Goal: Task Accomplishment & Management: Manage account settings

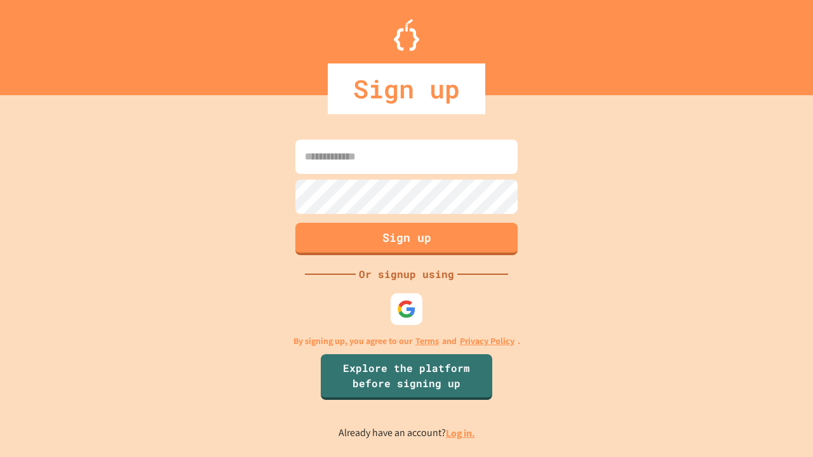
click at [461, 433] on link "Log in." at bounding box center [460, 433] width 29 height 13
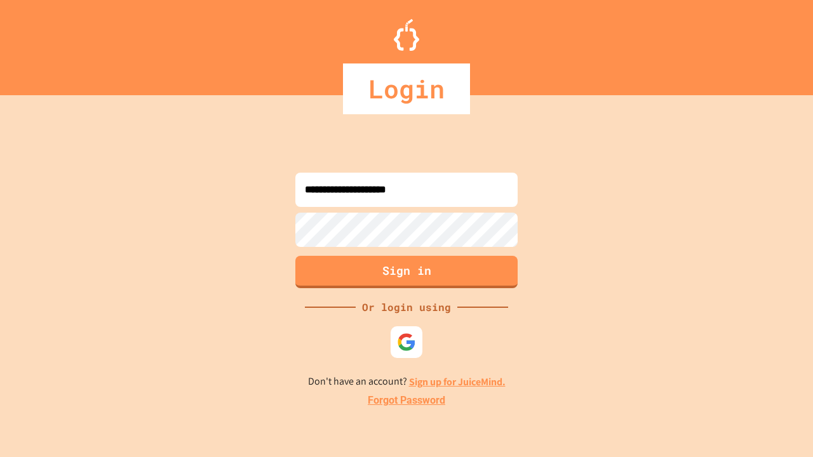
type input "**********"
